Goal: Information Seeking & Learning: Learn about a topic

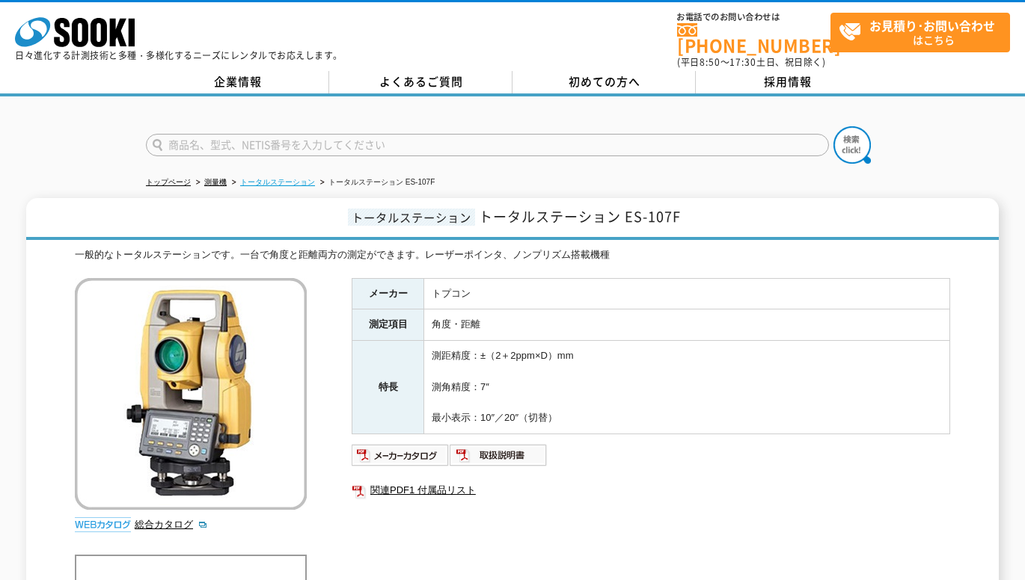
click at [278, 178] on link "トータルステーション" at bounding box center [277, 182] width 75 height 8
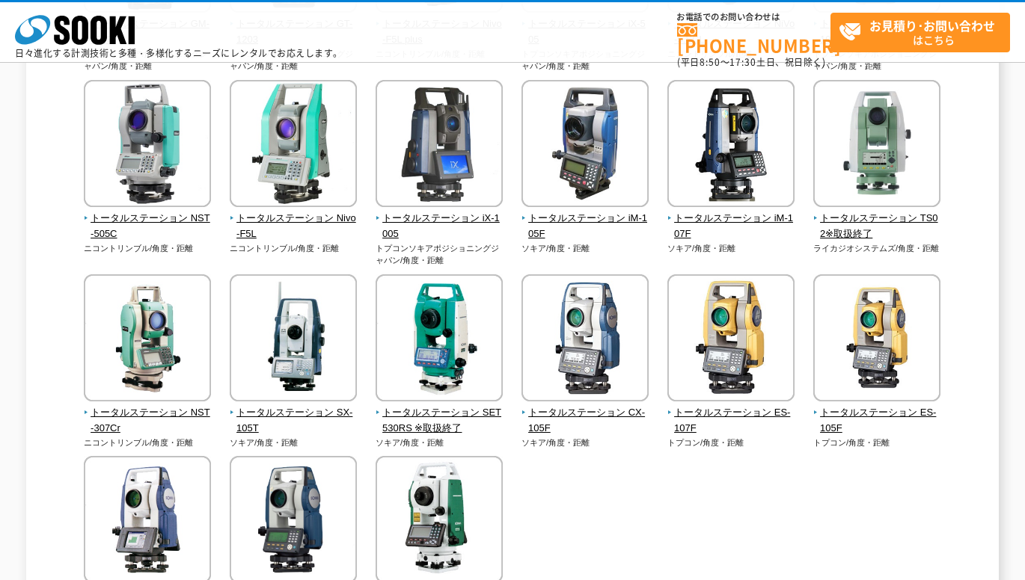
scroll to position [374, 0]
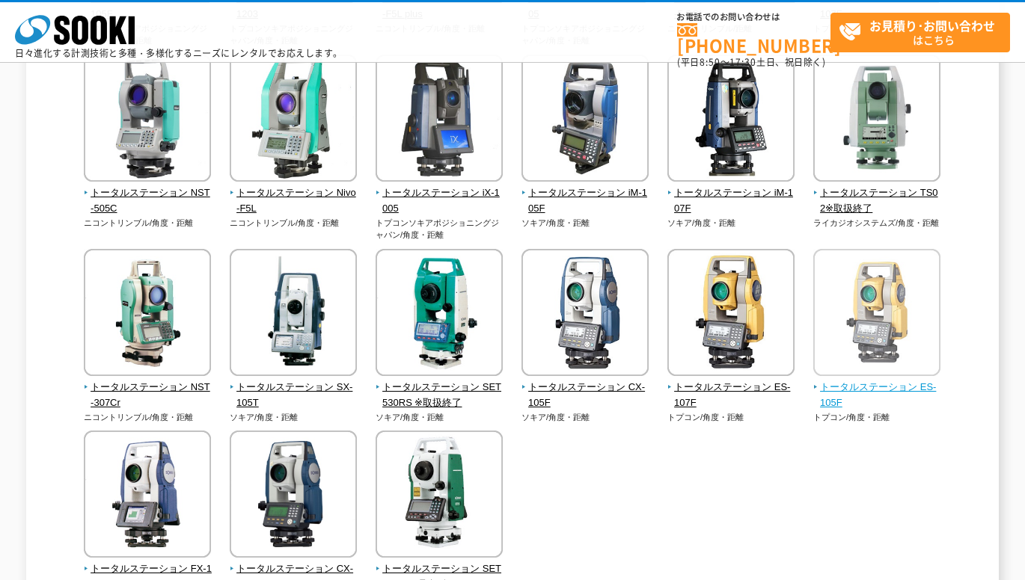
click at [897, 395] on span "トータルステーション ES-105F" at bounding box center [877, 395] width 128 height 31
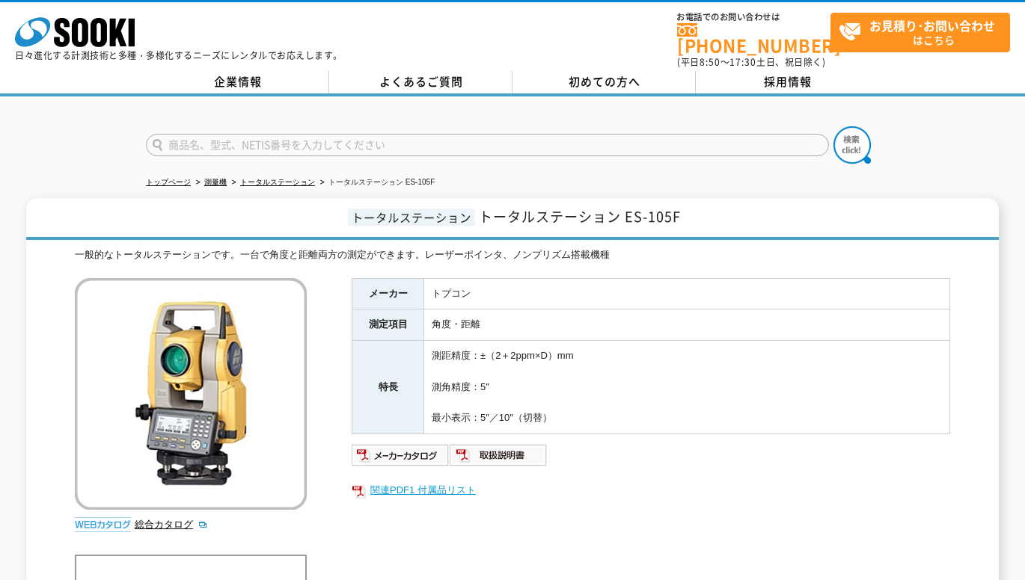
drag, startPoint x: 0, startPoint y: 0, endPoint x: 609, endPoint y: 474, distance: 771.4
click at [609, 481] on link "関連PDF1 付属品リスト" at bounding box center [651, 490] width 598 height 19
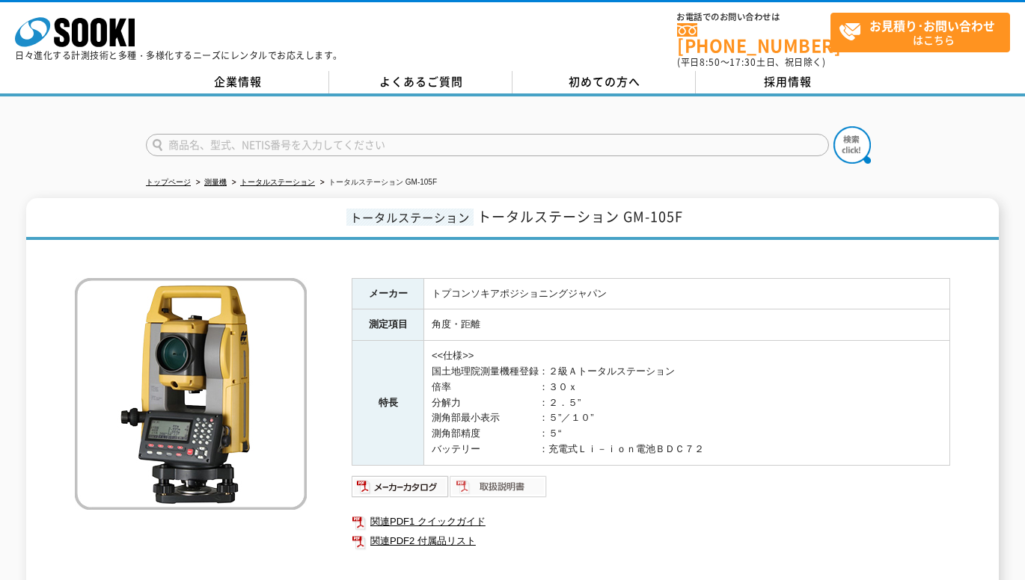
click at [512, 475] on img at bounding box center [499, 487] width 98 height 24
